Goal: Information Seeking & Learning: Learn about a topic

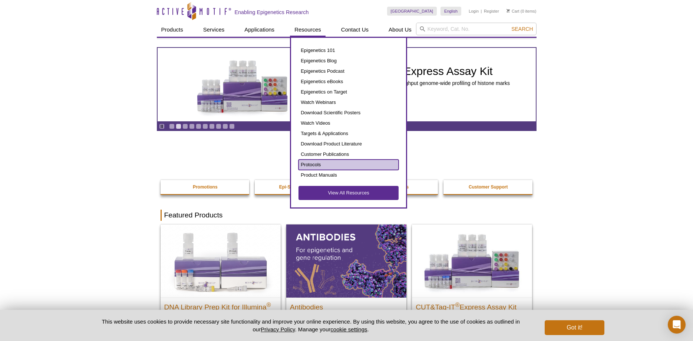
click at [316, 165] on link "Protocols" at bounding box center [349, 164] width 100 height 10
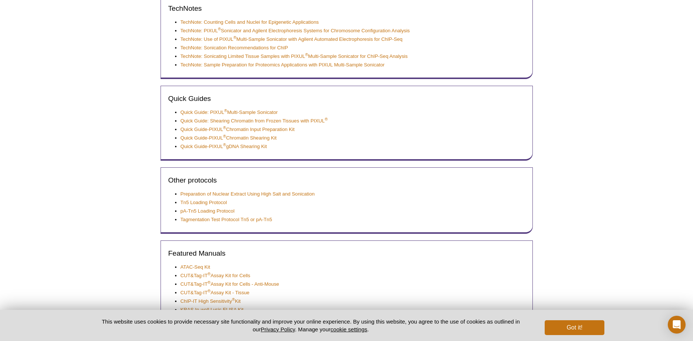
scroll to position [278, 0]
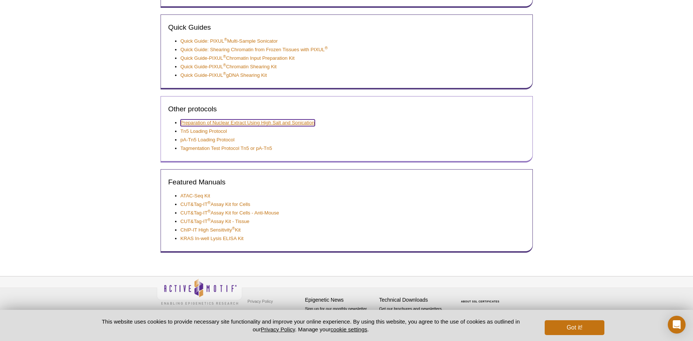
click at [219, 123] on link "Preparation of Nuclear Extract Using High Salt and Sonication" at bounding box center [248, 122] width 134 height 7
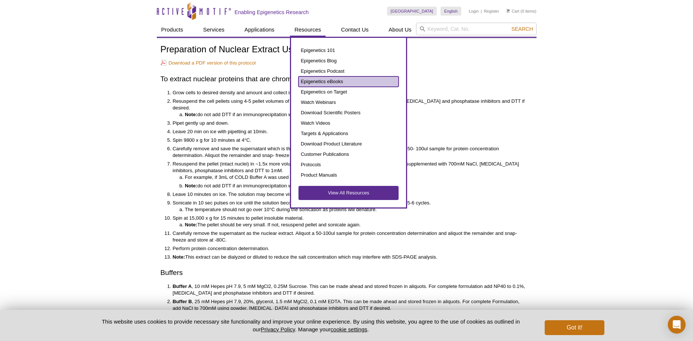
click at [323, 82] on link "Epigenetics eBooks" at bounding box center [349, 81] width 100 height 10
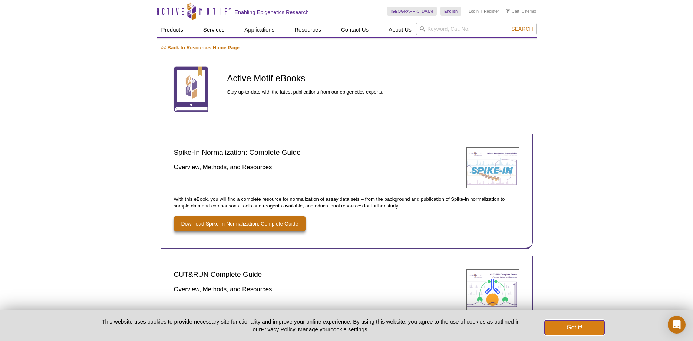
click at [586, 327] on button "Got it!" at bounding box center [574, 327] width 59 height 15
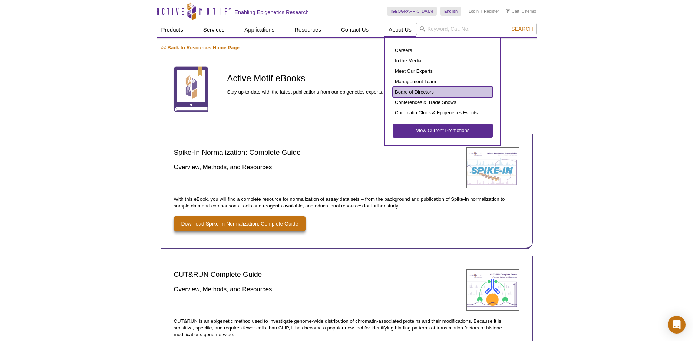
click at [405, 93] on link "Board of Directors" at bounding box center [443, 92] width 100 height 10
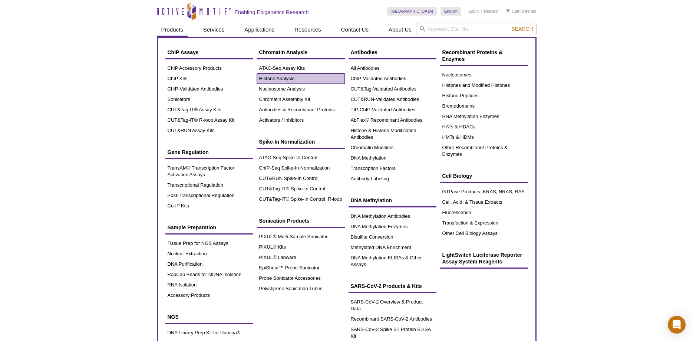
click at [274, 76] on link "Histone Analysis" at bounding box center [301, 78] width 88 height 10
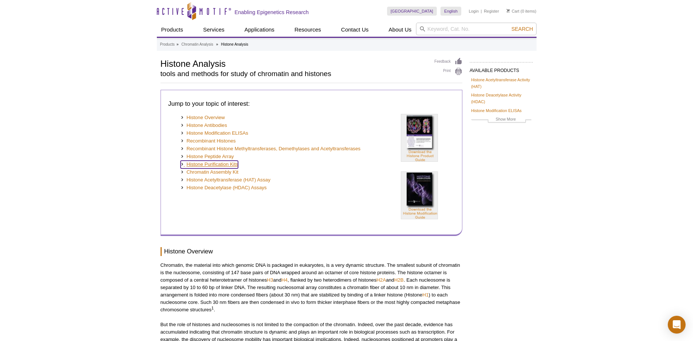
click at [219, 166] on link "Histone Purification Kits" at bounding box center [210, 165] width 58 height 8
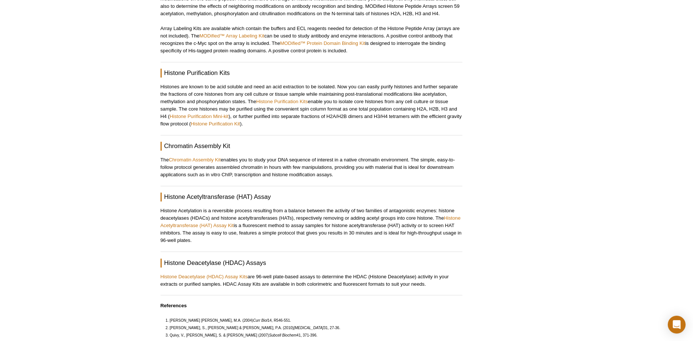
scroll to position [1000, 0]
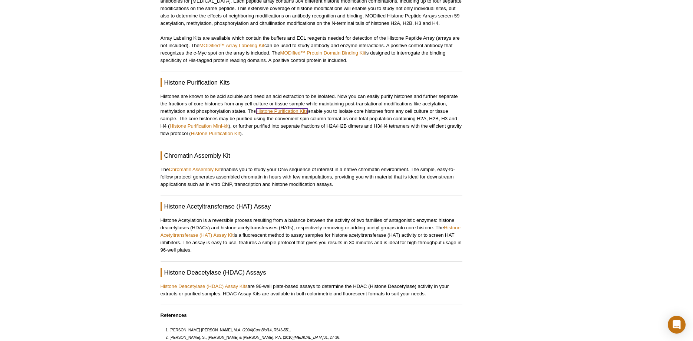
click at [281, 108] on link "Histone Purification Kits" at bounding box center [282, 111] width 52 height 6
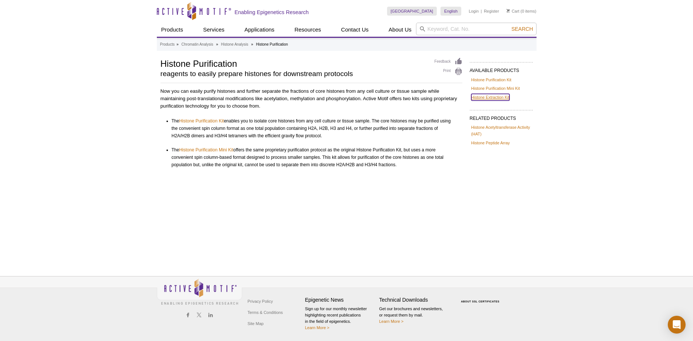
click at [494, 96] on link "Histone Extraction Kit" at bounding box center [490, 97] width 38 height 7
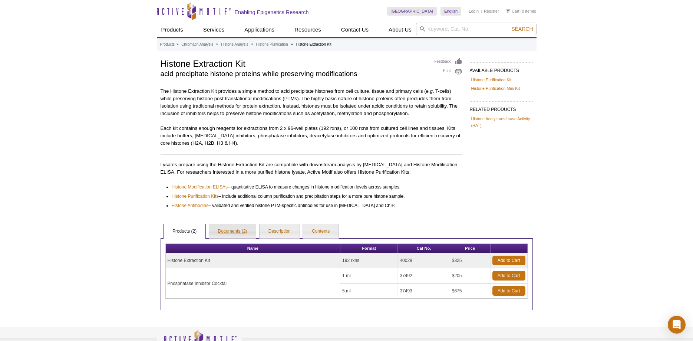
click at [235, 233] on link "Documents (2)" at bounding box center [232, 231] width 47 height 15
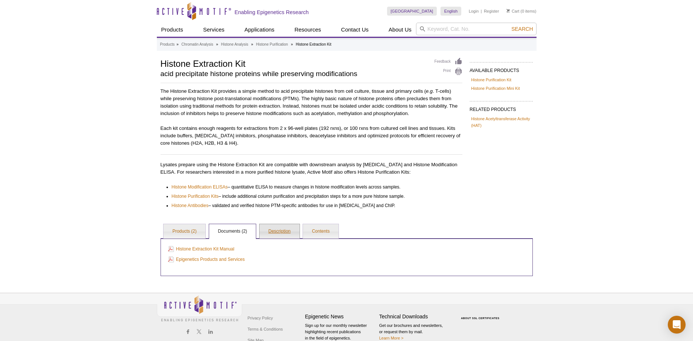
click at [280, 232] on link "Description" at bounding box center [280, 231] width 40 height 15
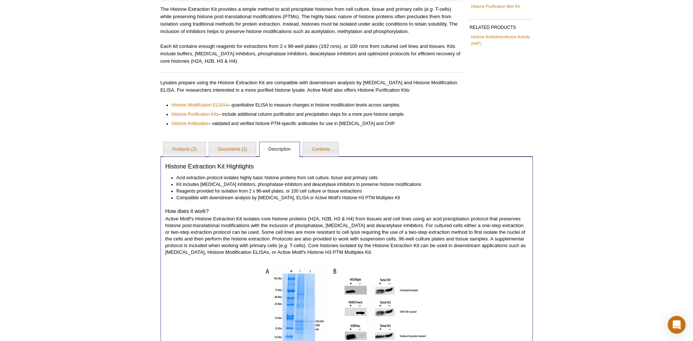
scroll to position [82, 0]
click at [326, 148] on link "Contents" at bounding box center [321, 149] width 36 height 15
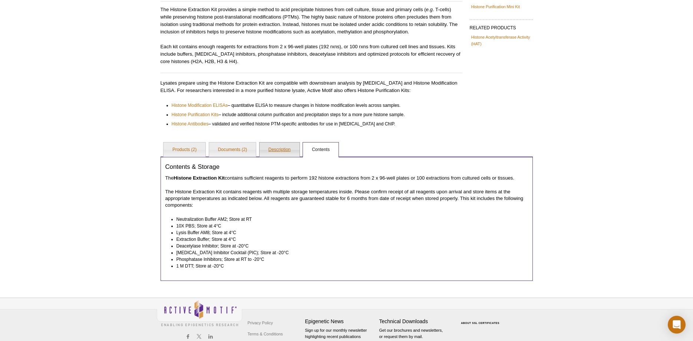
click at [282, 148] on link "Description" at bounding box center [280, 149] width 40 height 15
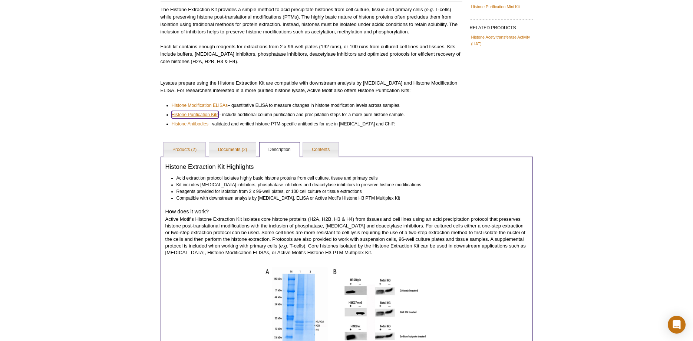
click at [210, 115] on link "Histone Purification Kits" at bounding box center [195, 114] width 47 height 7
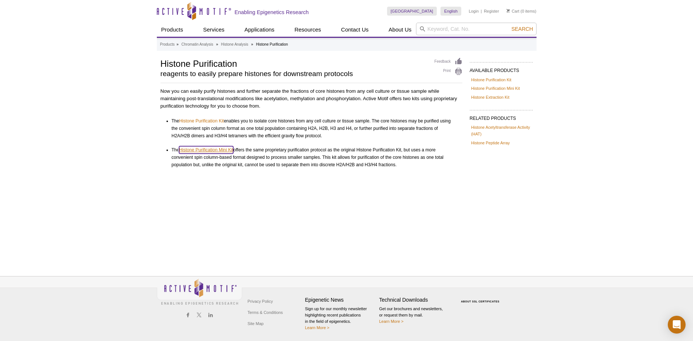
click at [217, 152] on link "Histone Purification Mini Kit" at bounding box center [206, 149] width 54 height 7
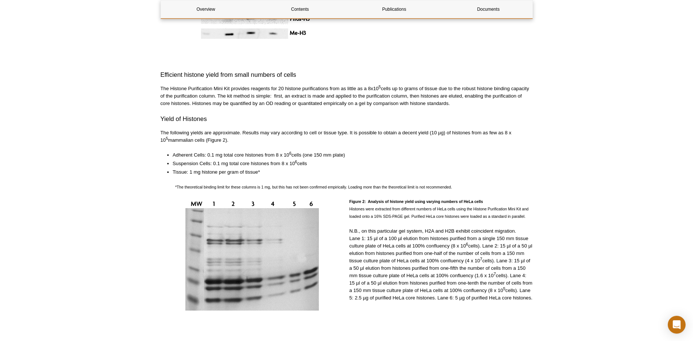
scroll to position [530, 0]
